Goal: Transaction & Acquisition: Obtain resource

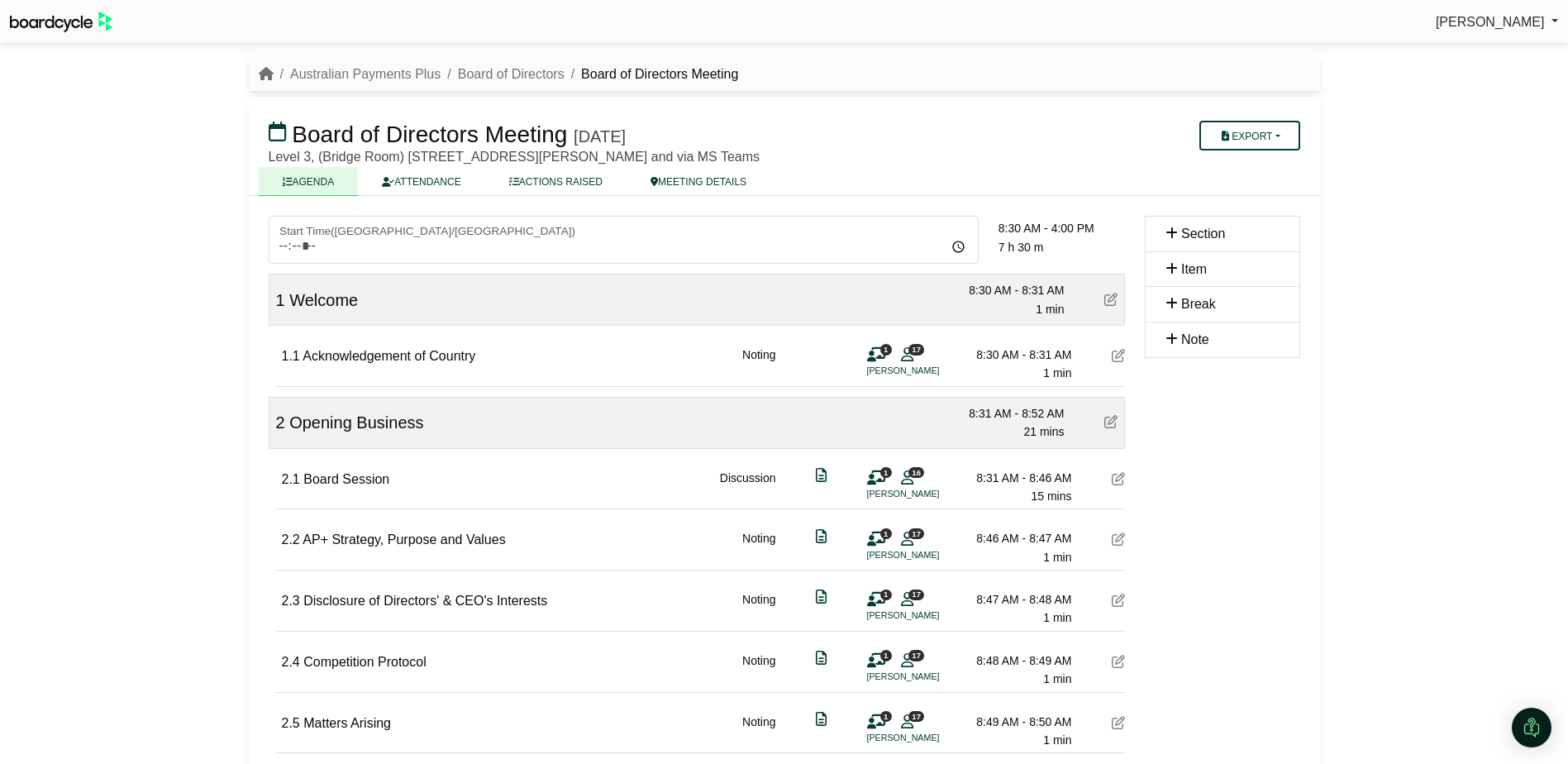
scroll to position [1570, 0]
click at [523, 72] on link "Board of Directors" at bounding box center [511, 74] width 107 height 14
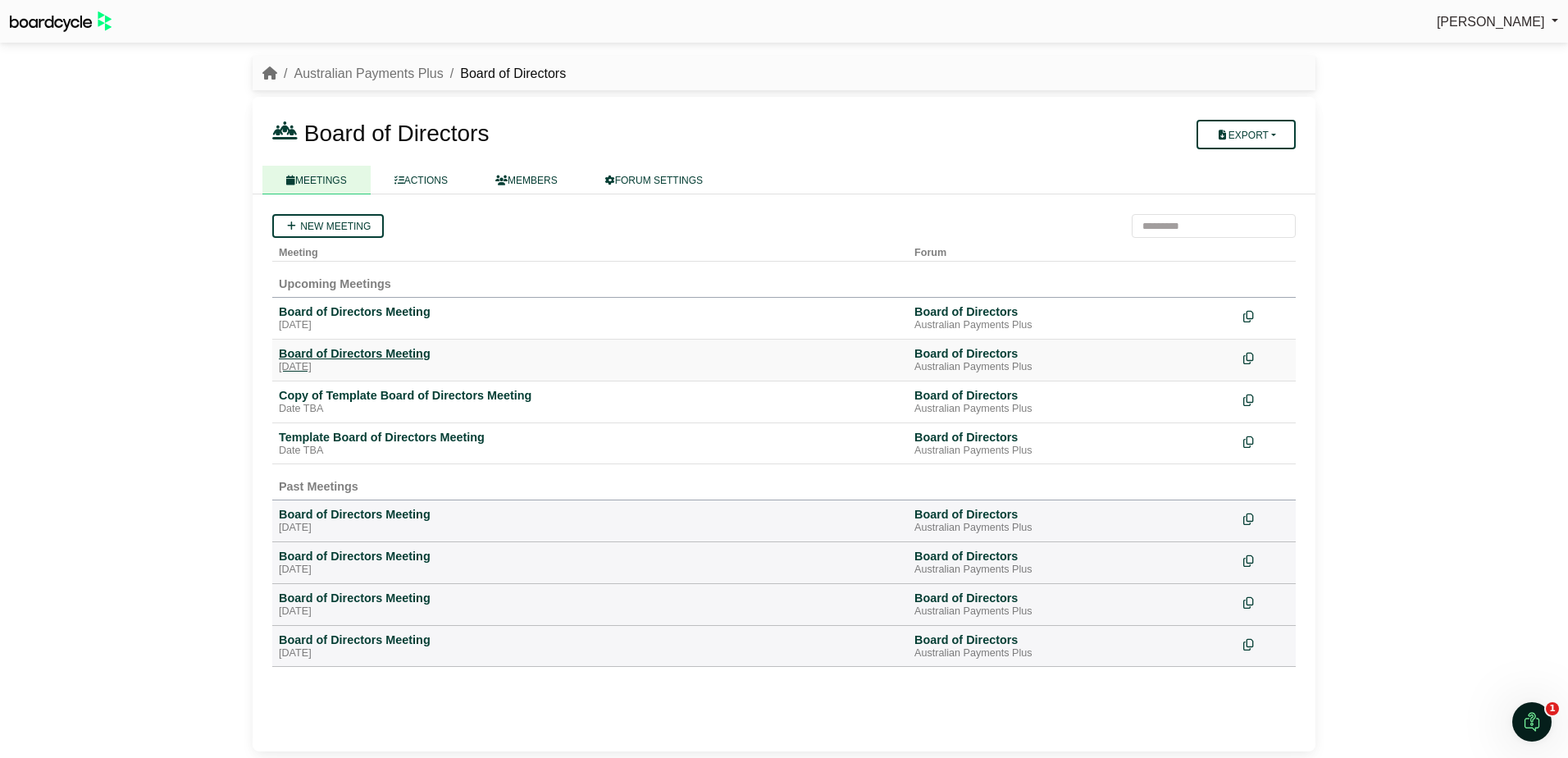
click at [417, 356] on div "Board of Directors Meeting" at bounding box center [590, 353] width 622 height 15
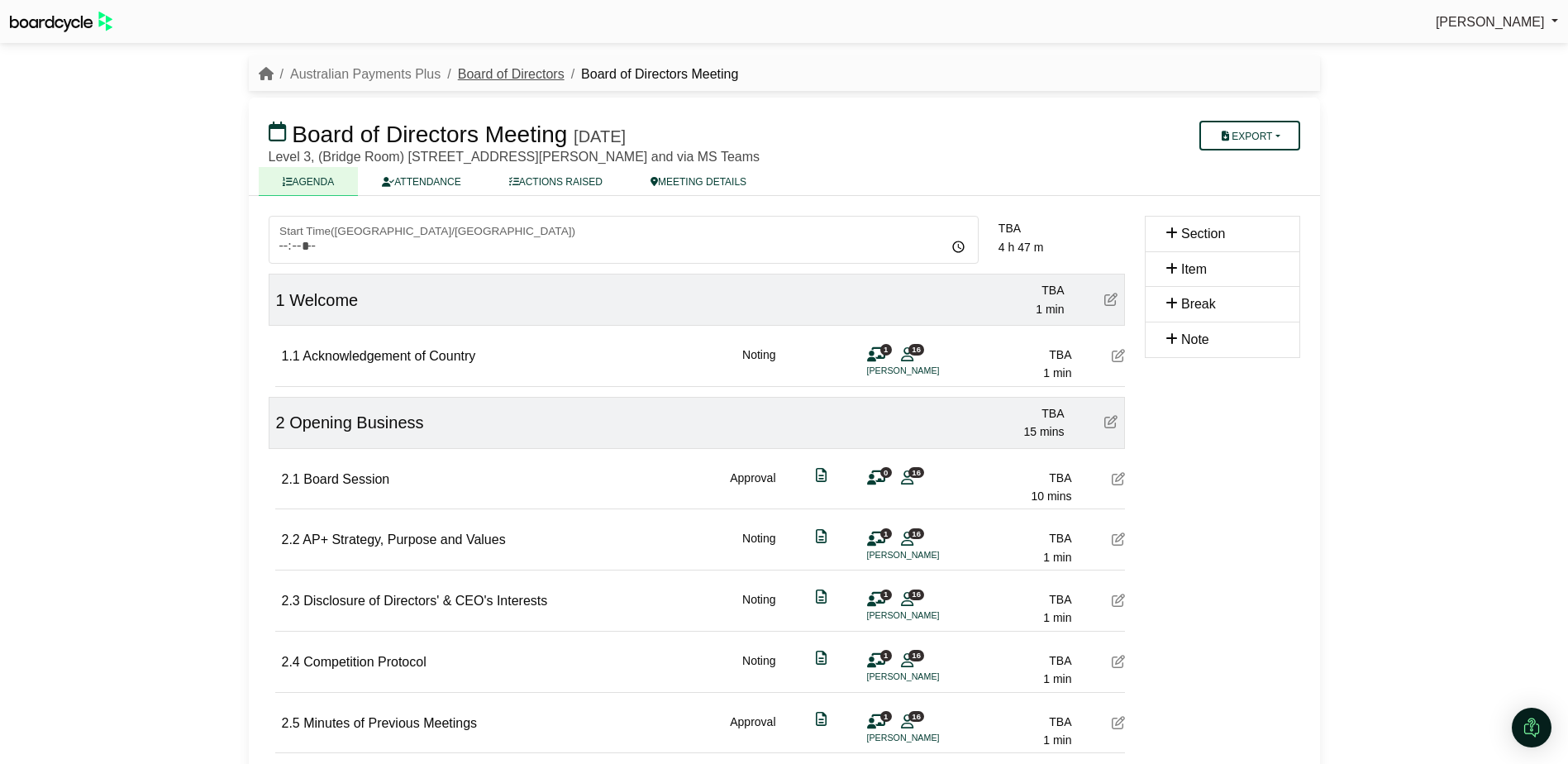
click at [511, 77] on link "Board of Directors" at bounding box center [511, 74] width 107 height 14
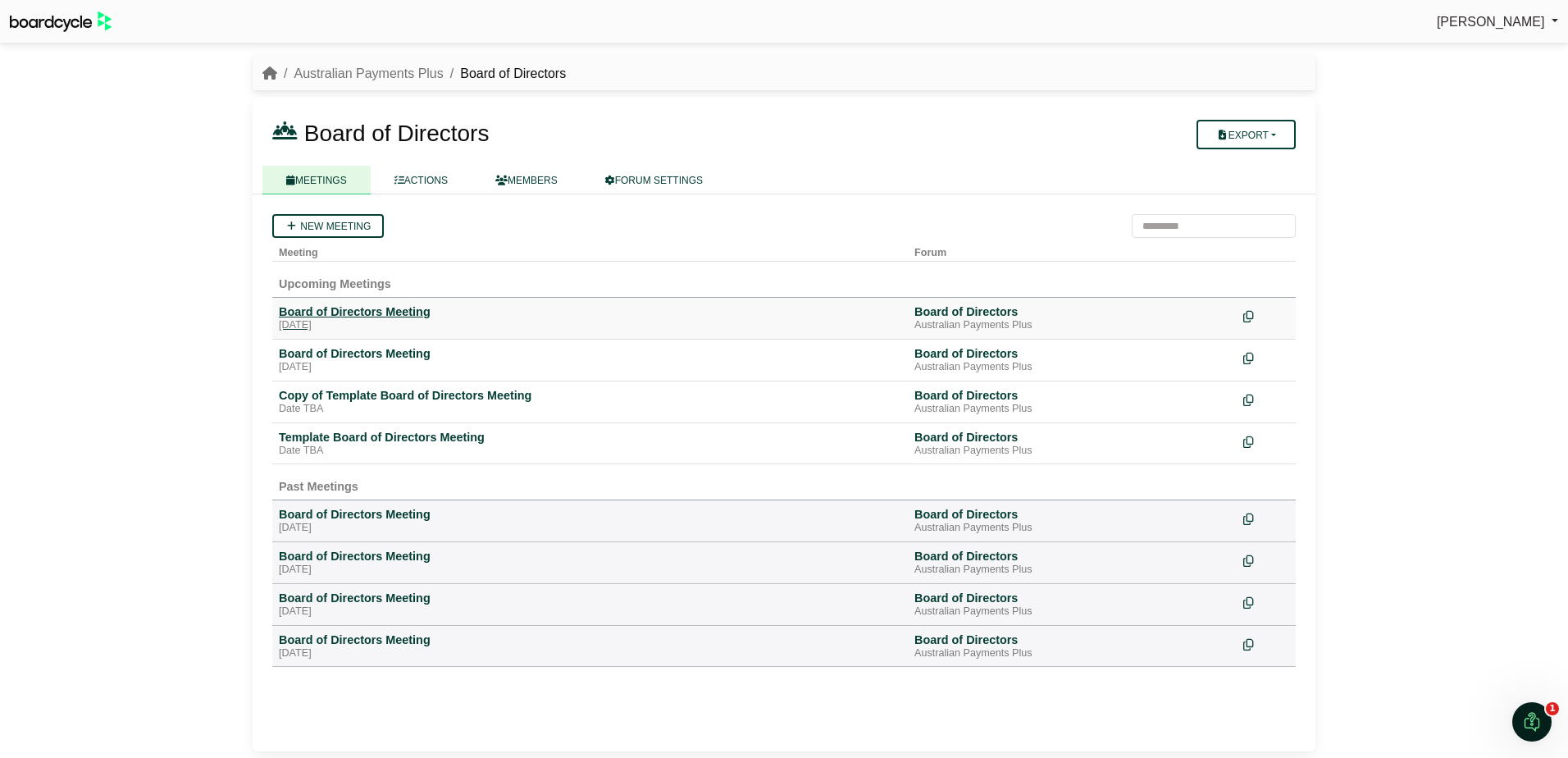
click at [389, 319] on div "[DATE]" at bounding box center [590, 325] width 622 height 13
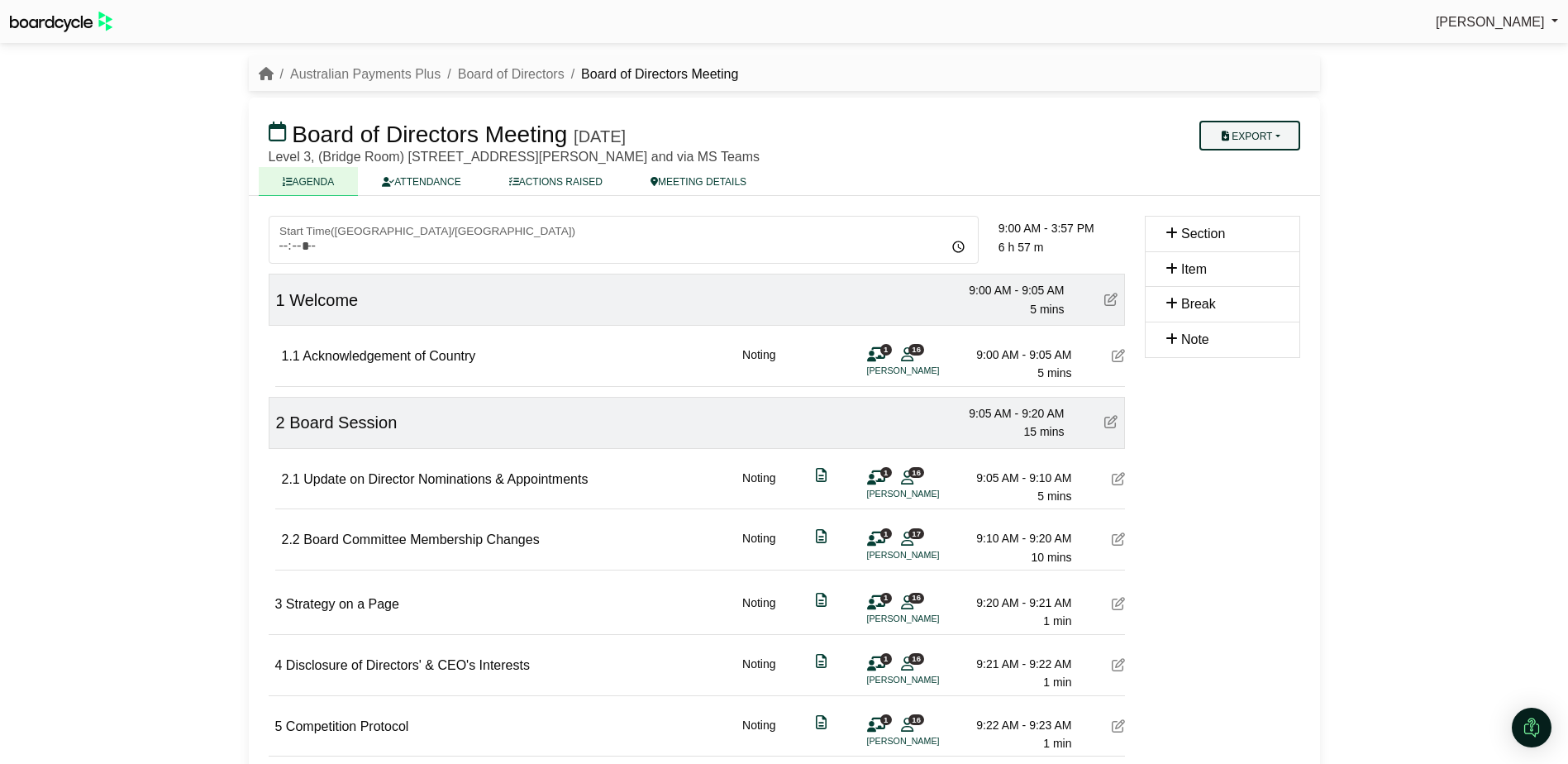
click at [1292, 141] on button "Export" at bounding box center [1249, 136] width 100 height 30
click at [1263, 164] on link "Agenda" at bounding box center [1271, 164] width 144 height 25
